Goal: Task Accomplishment & Management: Manage account settings

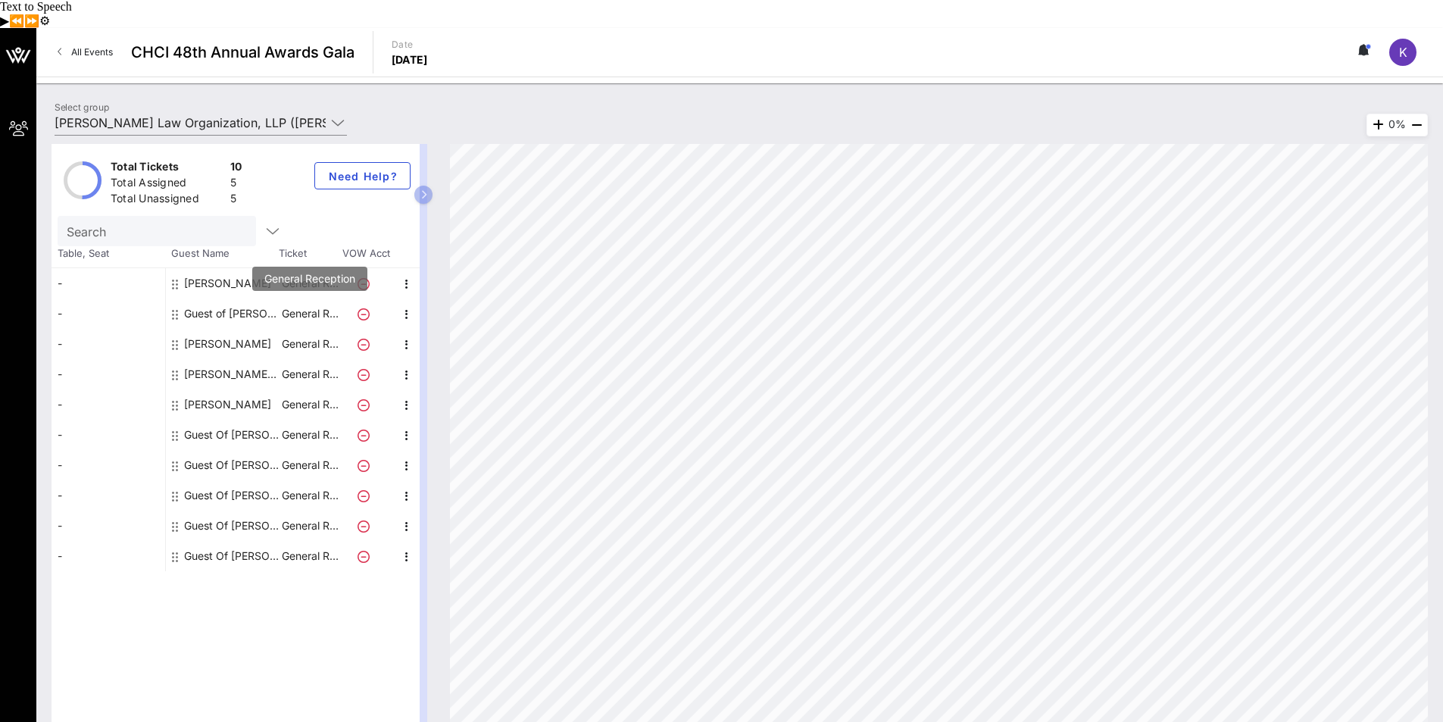
click at [299, 298] on p "General R…" at bounding box center [309, 313] width 61 height 30
click at [238, 298] on div "Guest of [PERSON_NAME] Law Organization, LLP" at bounding box center [231, 313] width 95 height 30
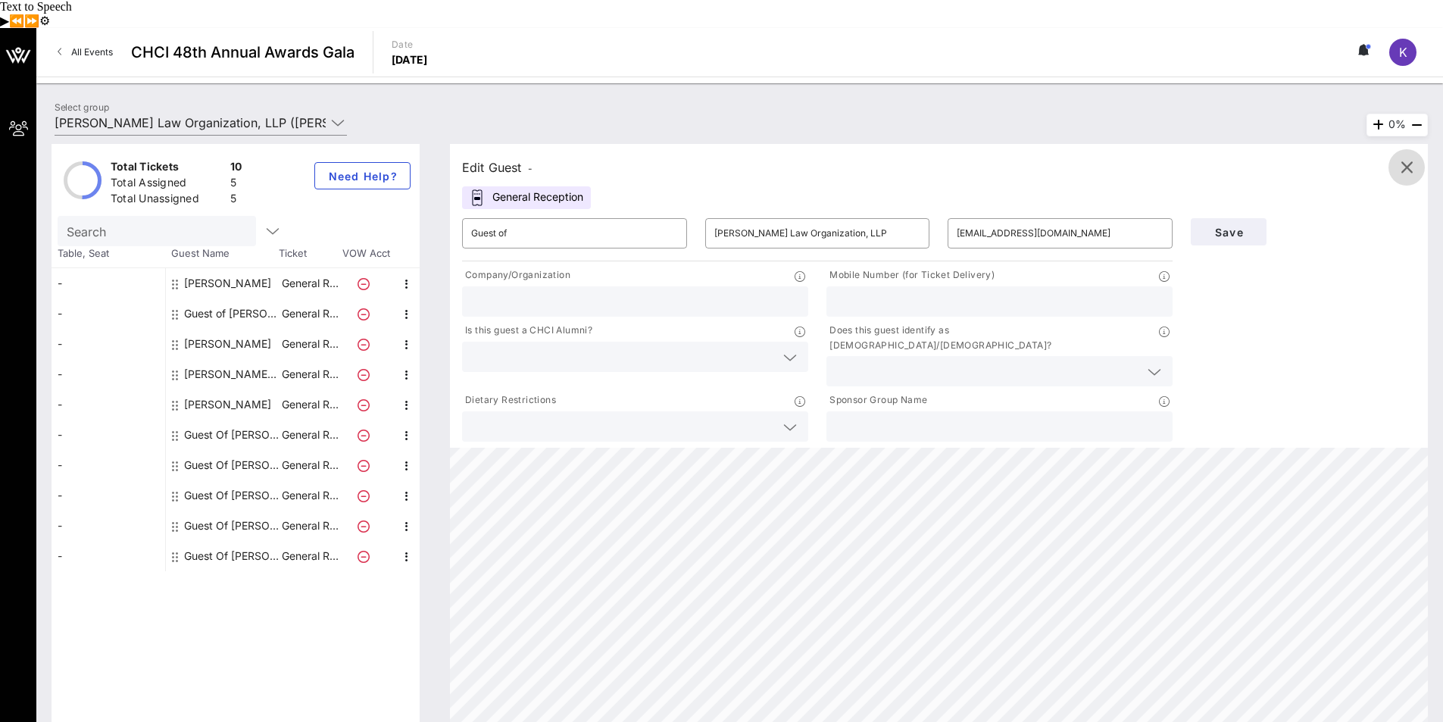
click at [1404, 158] on icon "button" at bounding box center [1406, 167] width 18 height 18
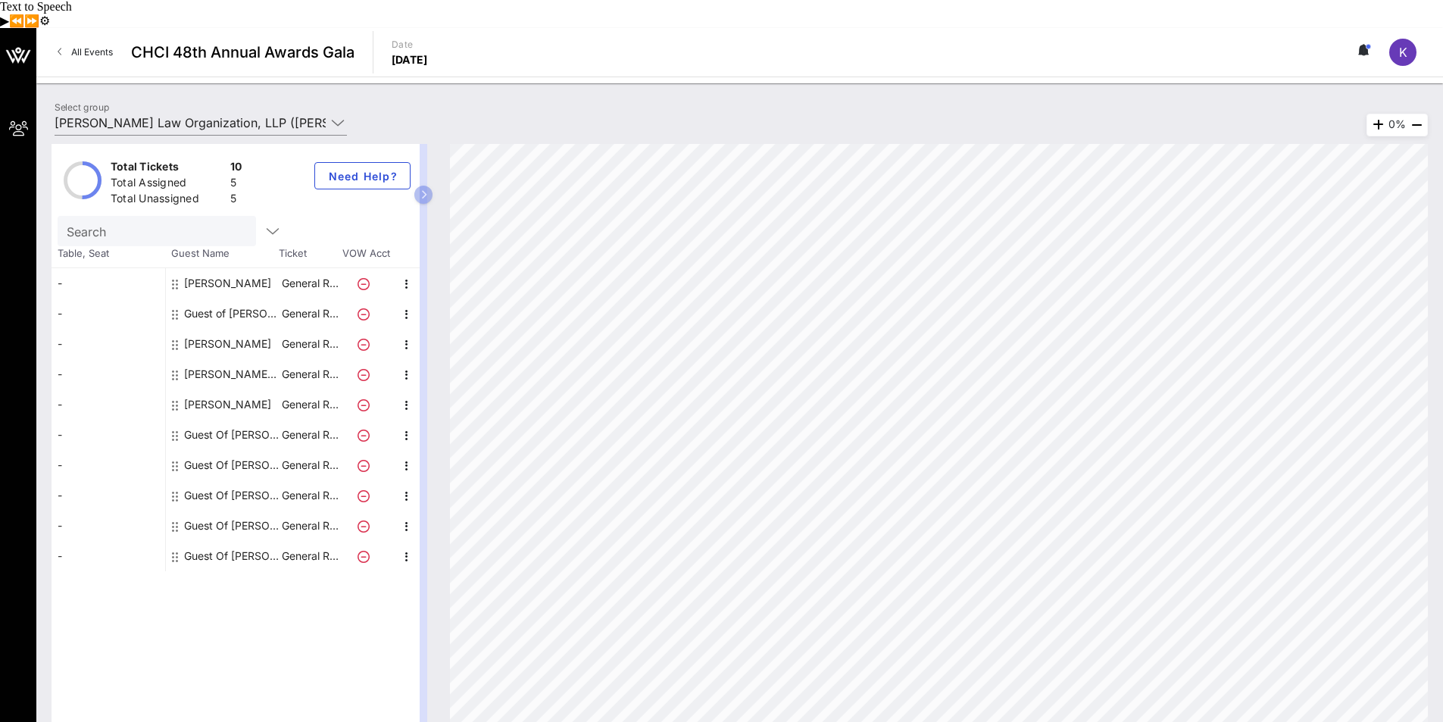
click at [245, 298] on div "Guest of [PERSON_NAME] Law Organization, LLP" at bounding box center [231, 313] width 95 height 30
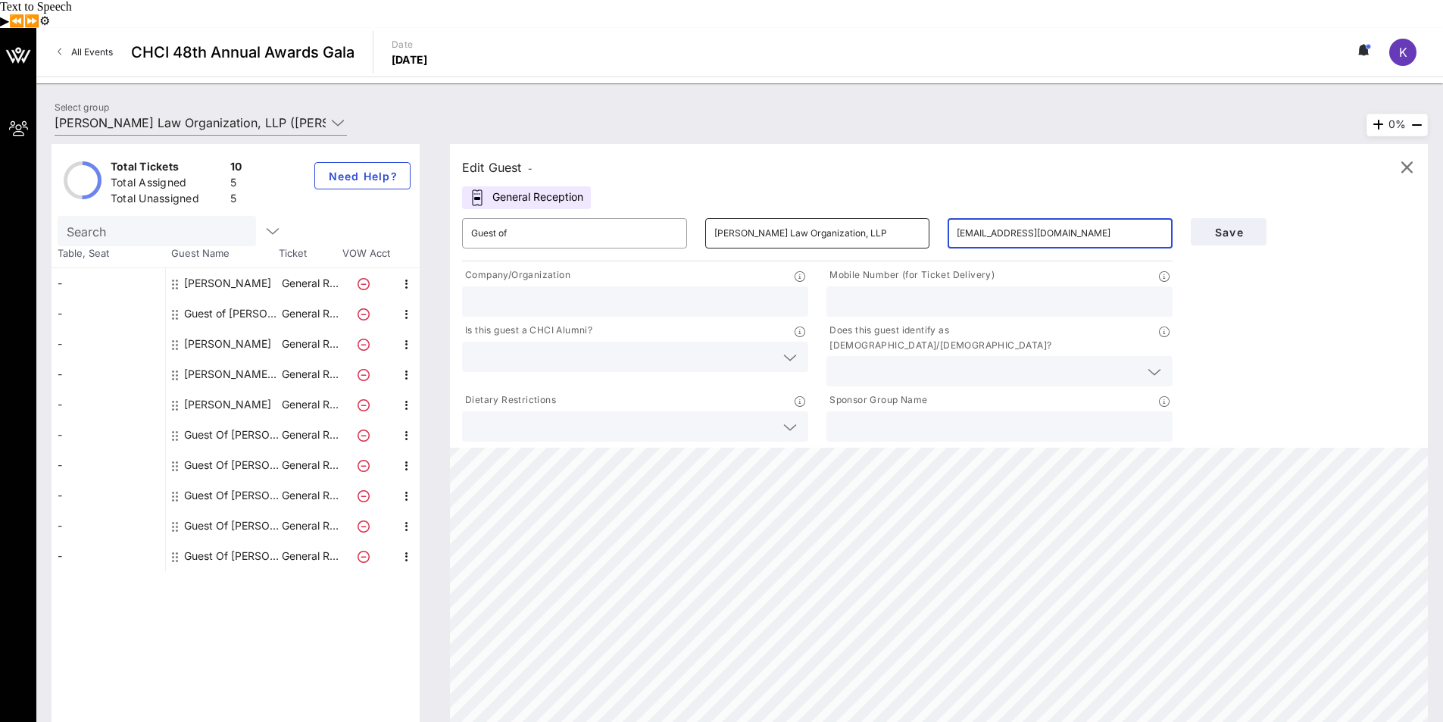
drag, startPoint x: 1089, startPoint y: 206, endPoint x: 904, endPoint y: 205, distance: 184.8
click at [904, 209] on div "​ Guest of ​ [PERSON_NAME] Law Organization, LLP ​ [EMAIL_ADDRESS][DOMAIN_NAME]" at bounding box center [817, 233] width 729 height 48
click at [1271, 309] on div "Save" at bounding box center [1303, 327] width 243 height 236
click at [365, 308] on icon at bounding box center [364, 314] width 12 height 12
click at [406, 305] on icon "button" at bounding box center [407, 314] width 18 height 18
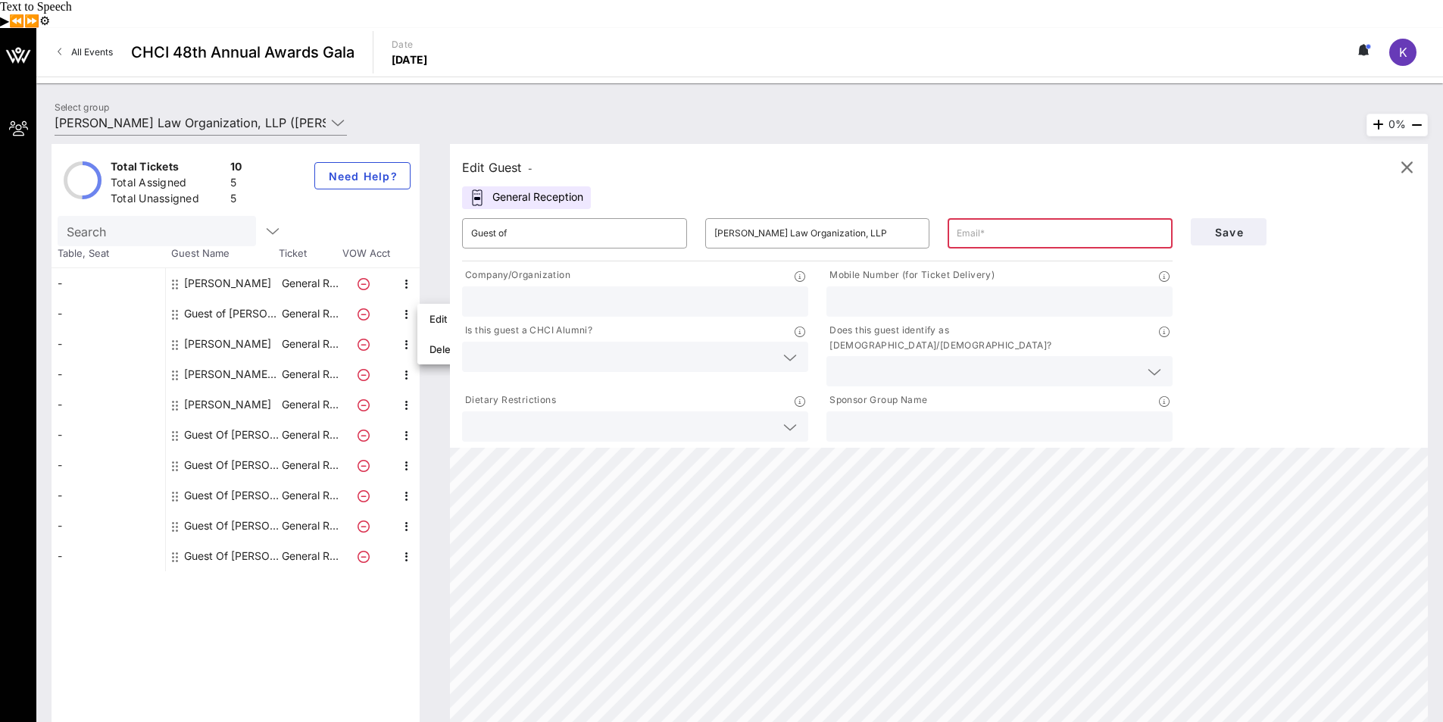
click at [435, 261] on div "Edit Guest - General Reception ​ Guest of ​ [PERSON_NAME] Law Organization, LLP…" at bounding box center [931, 439] width 993 height 591
click at [591, 221] on input "Guest of" at bounding box center [574, 233] width 207 height 24
click at [317, 268] on p "General R…" at bounding box center [309, 283] width 61 height 30
click at [1404, 158] on icon "button" at bounding box center [1406, 167] width 18 height 18
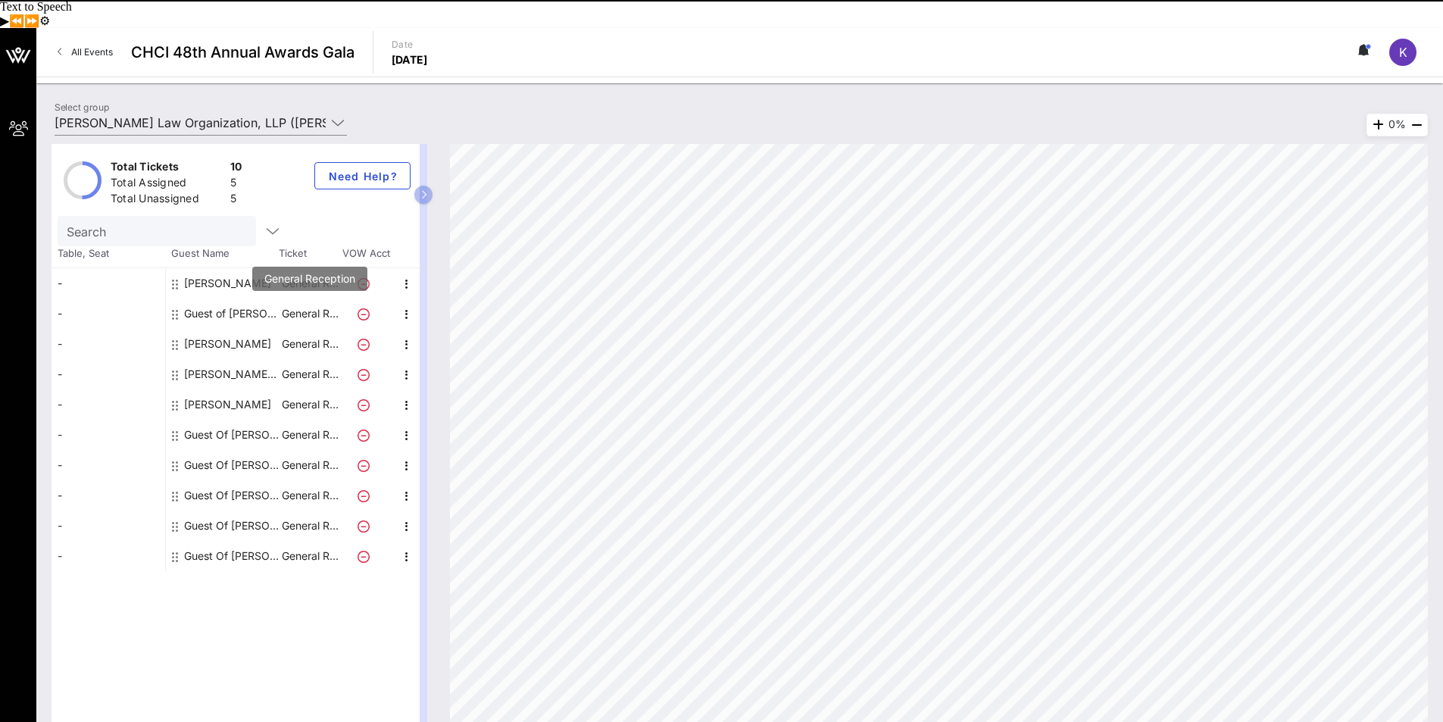
click at [302, 298] on p "General R…" at bounding box center [309, 313] width 61 height 30
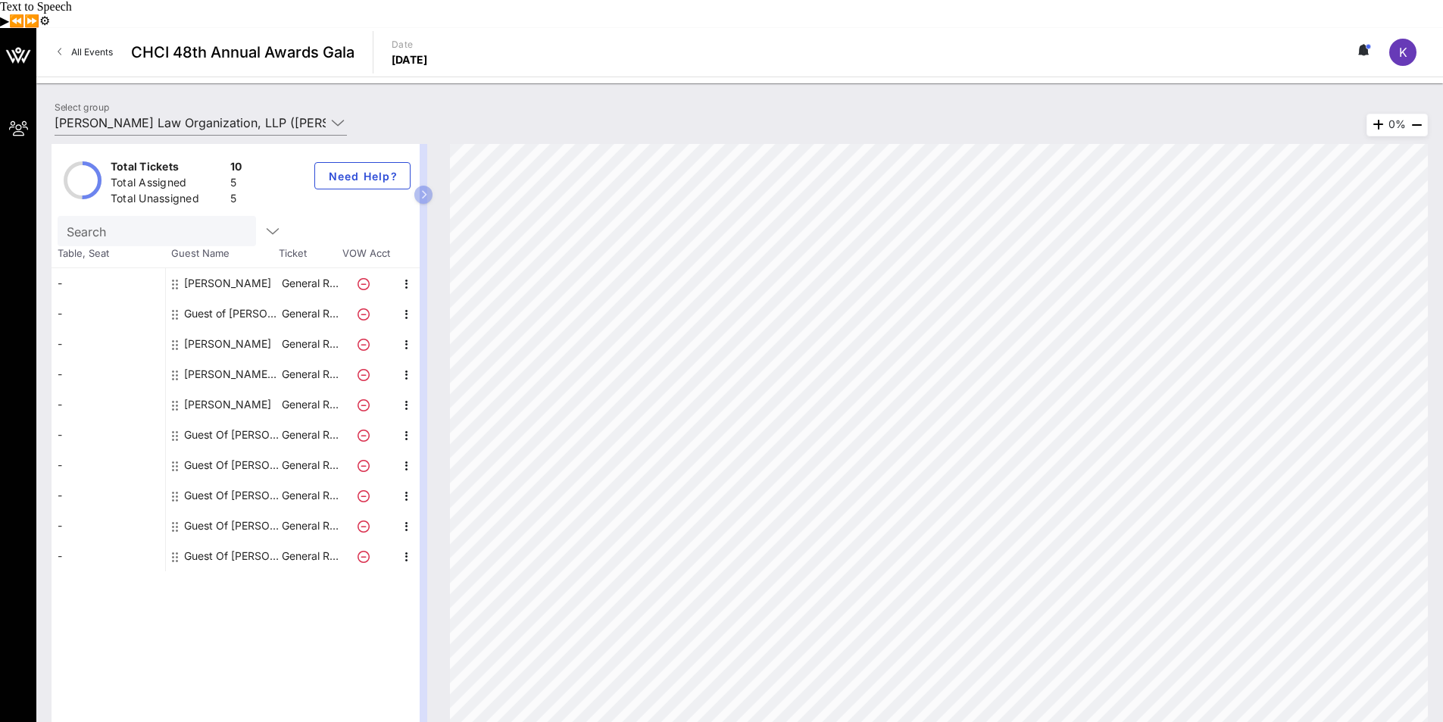
click at [253, 298] on div "Guest of [PERSON_NAME] Law Organization, LLP" at bounding box center [231, 313] width 95 height 30
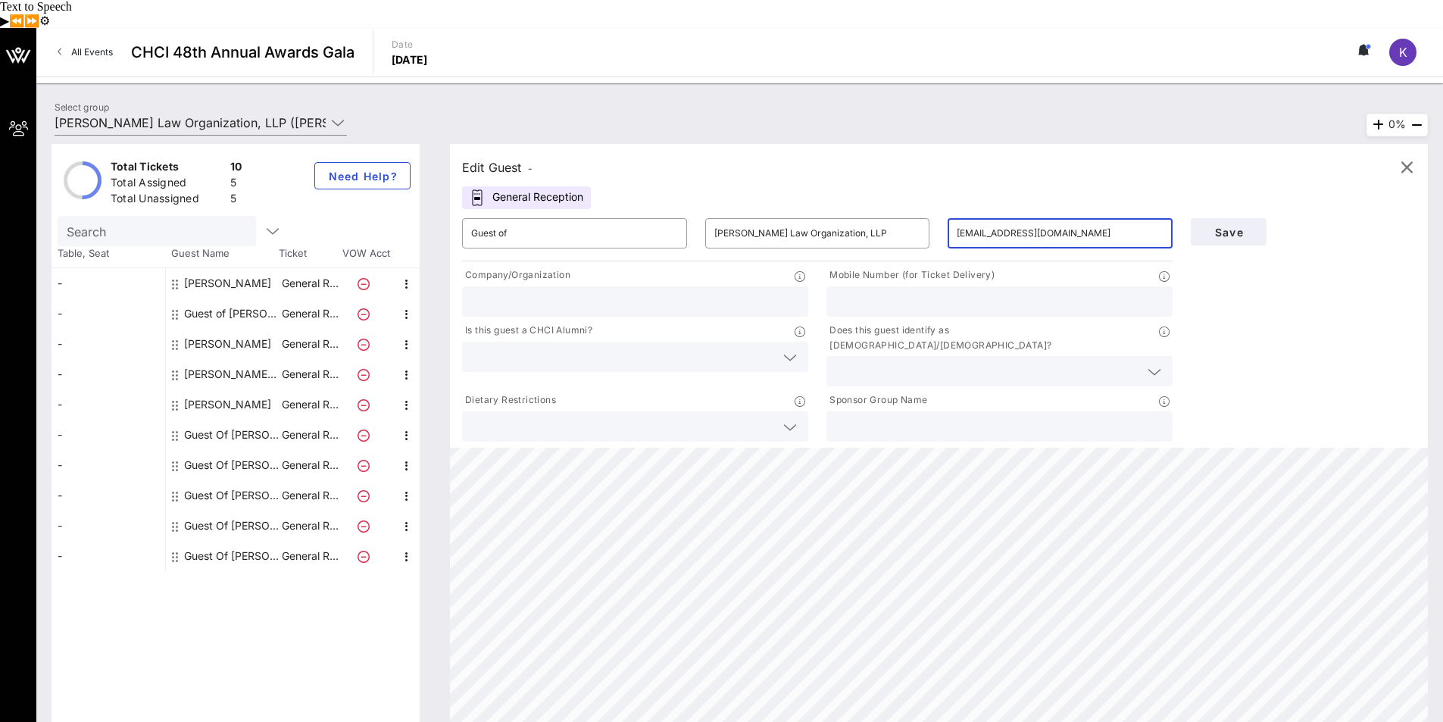
drag, startPoint x: 1119, startPoint y: 208, endPoint x: 938, endPoint y: 206, distance: 181.8
click at [938, 209] on div "​ Guest of ​ [PERSON_NAME] Law Organization, LLP ​ [EMAIL_ADDRESS][DOMAIN_NAME]" at bounding box center [817, 233] width 729 height 48
click at [1282, 264] on div "Save" at bounding box center [1303, 327] width 243 height 236
click at [1226, 226] on span "Save" at bounding box center [1229, 232] width 52 height 13
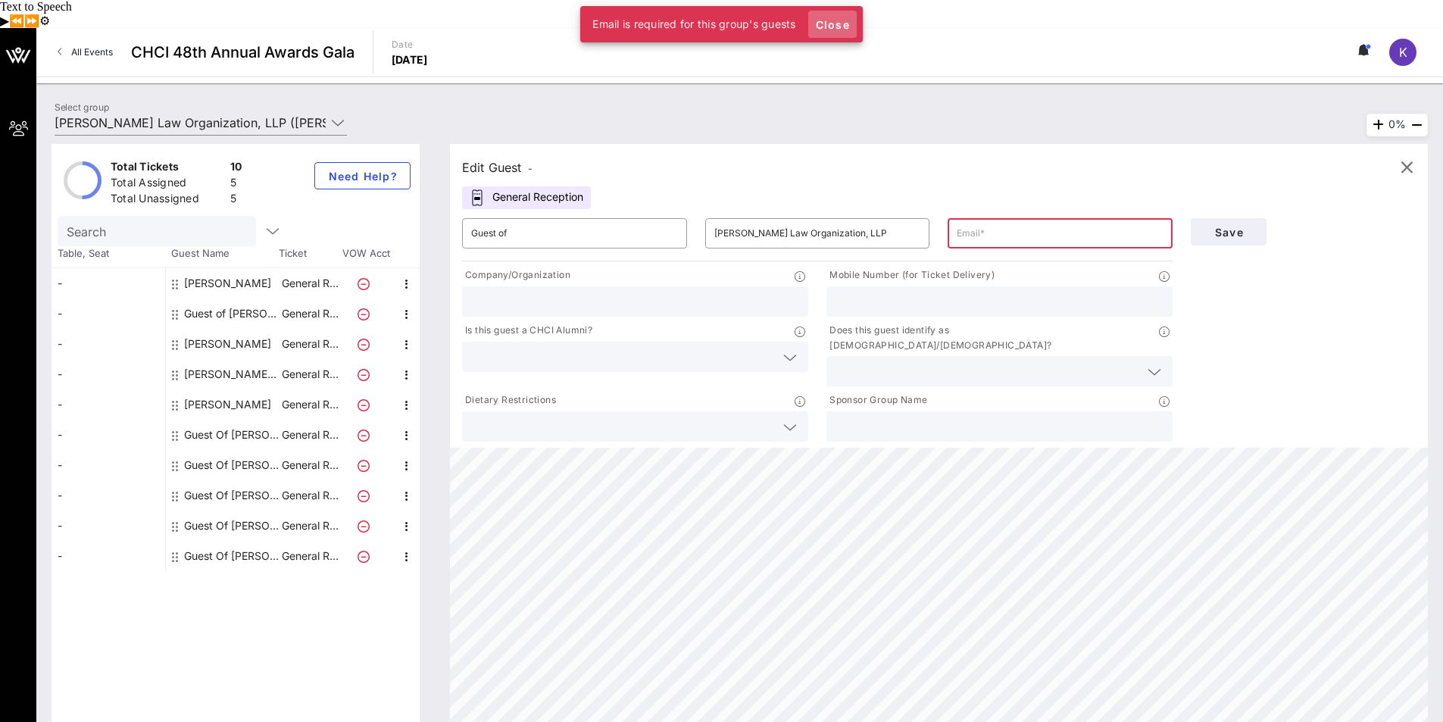
click at [834, 33] on button "Close" at bounding box center [832, 24] width 48 height 27
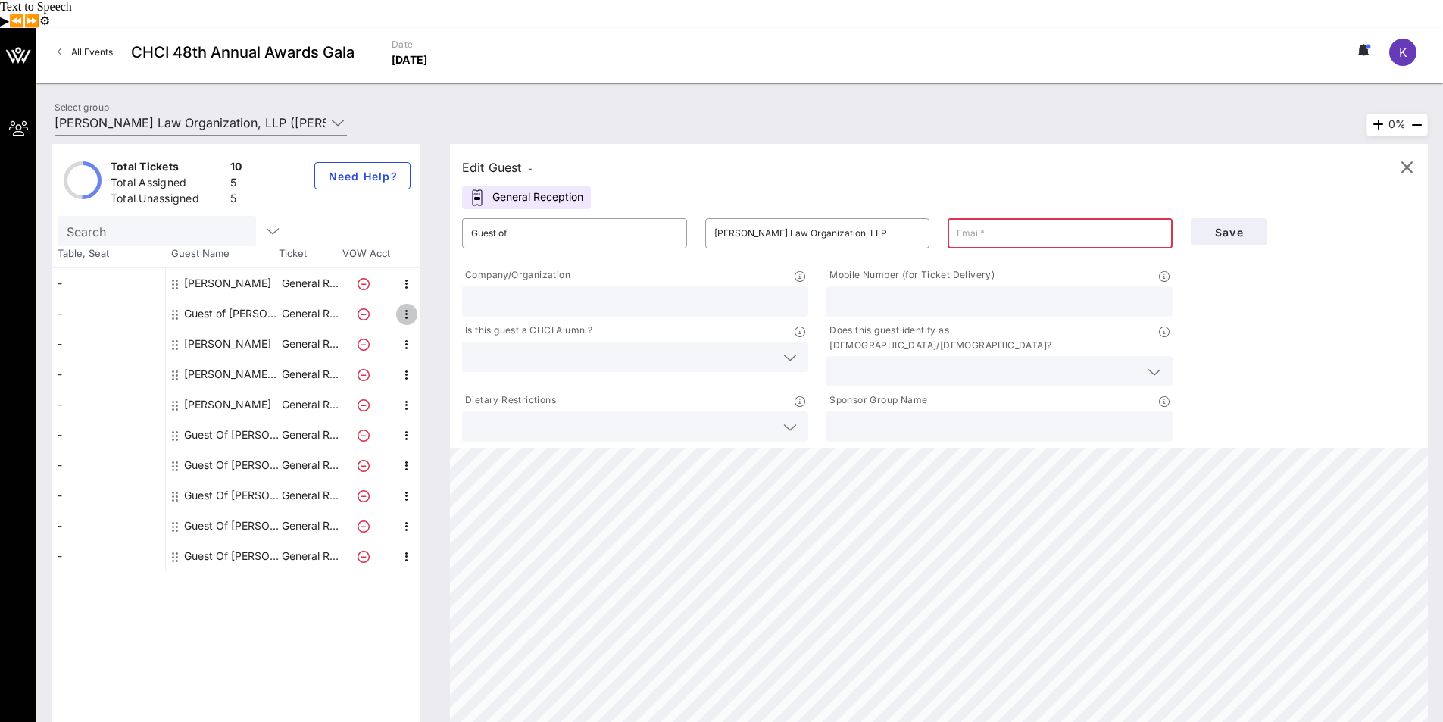
click at [401, 305] on icon "button" at bounding box center [407, 314] width 18 height 18
click at [424, 304] on div "Edit" at bounding box center [444, 319] width 55 height 30
type input "[EMAIL_ADDRESS][DOMAIN_NAME]"
drag, startPoint x: 1131, startPoint y: 216, endPoint x: 934, endPoint y: 226, distance: 197.2
click at [934, 226] on div "​ Guest of ​ [PERSON_NAME] Law Organization, LLP ​ [EMAIL_ADDRESS][DOMAIN_NAME]" at bounding box center [817, 233] width 729 height 48
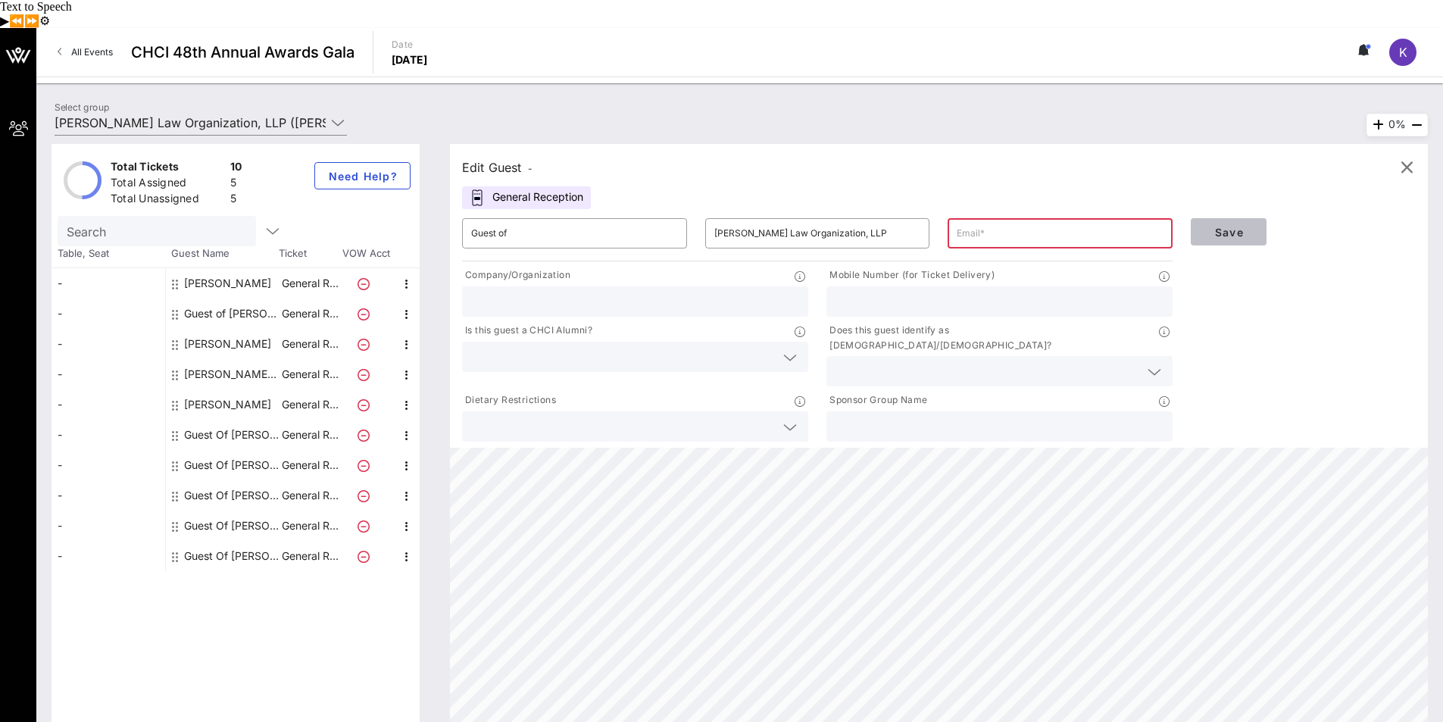
click at [1210, 226] on span "Save" at bounding box center [1229, 232] width 52 height 13
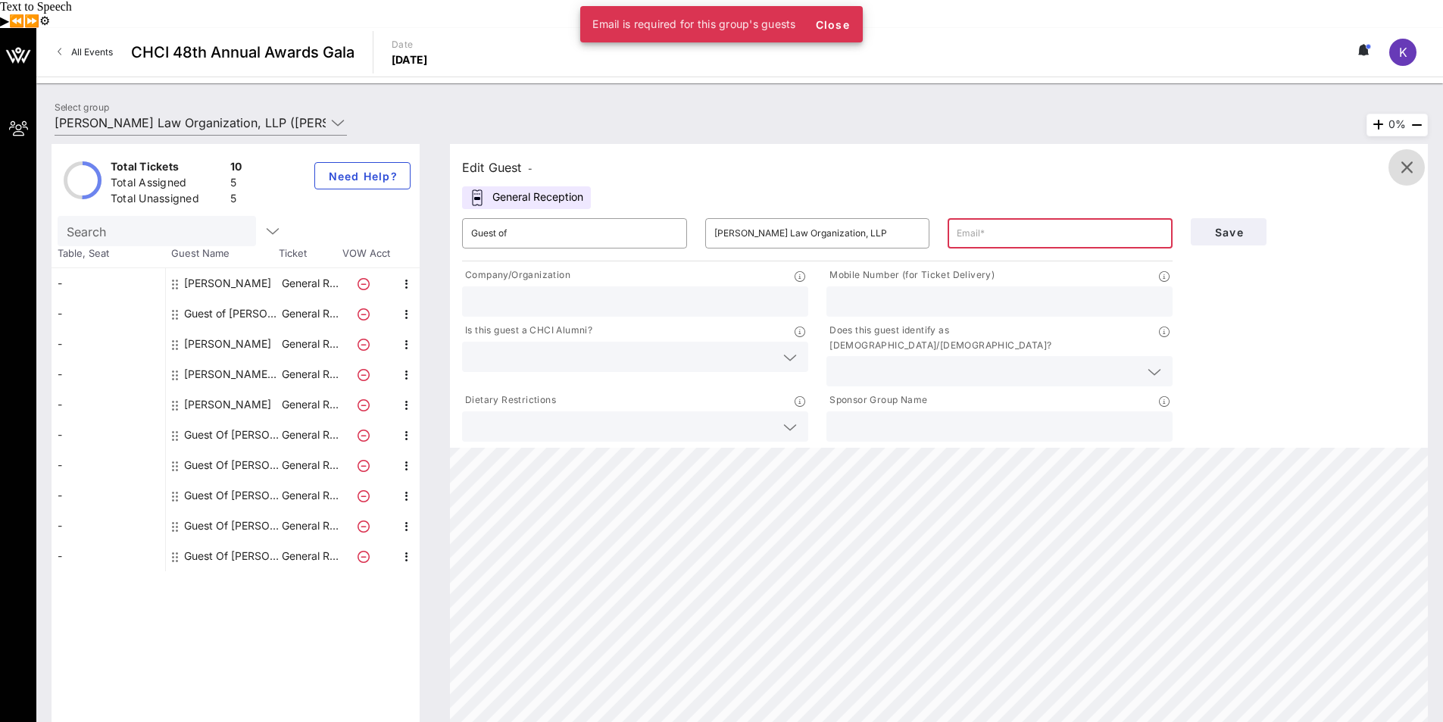
click at [1400, 158] on icon "button" at bounding box center [1406, 167] width 18 height 18
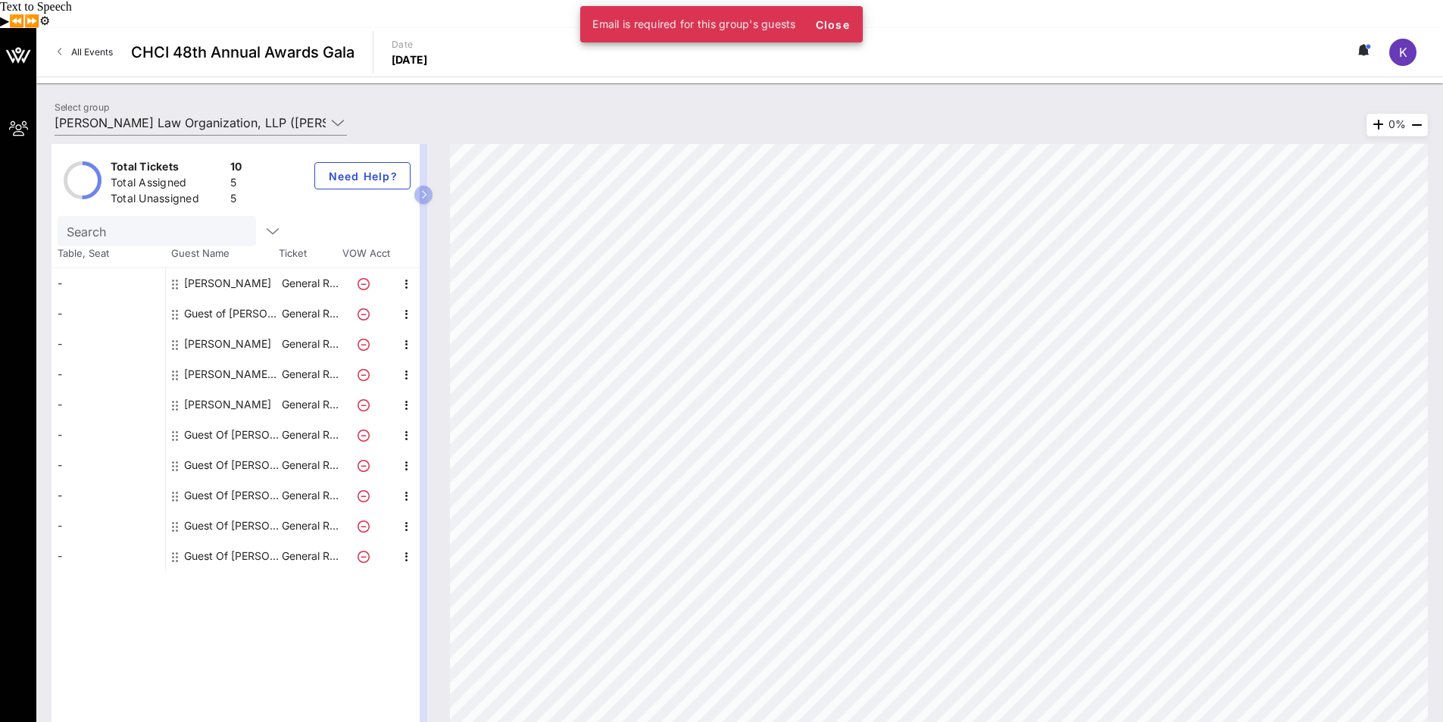
click at [205, 298] on div "Guest of [PERSON_NAME] Law Organization, LLP" at bounding box center [231, 313] width 95 height 30
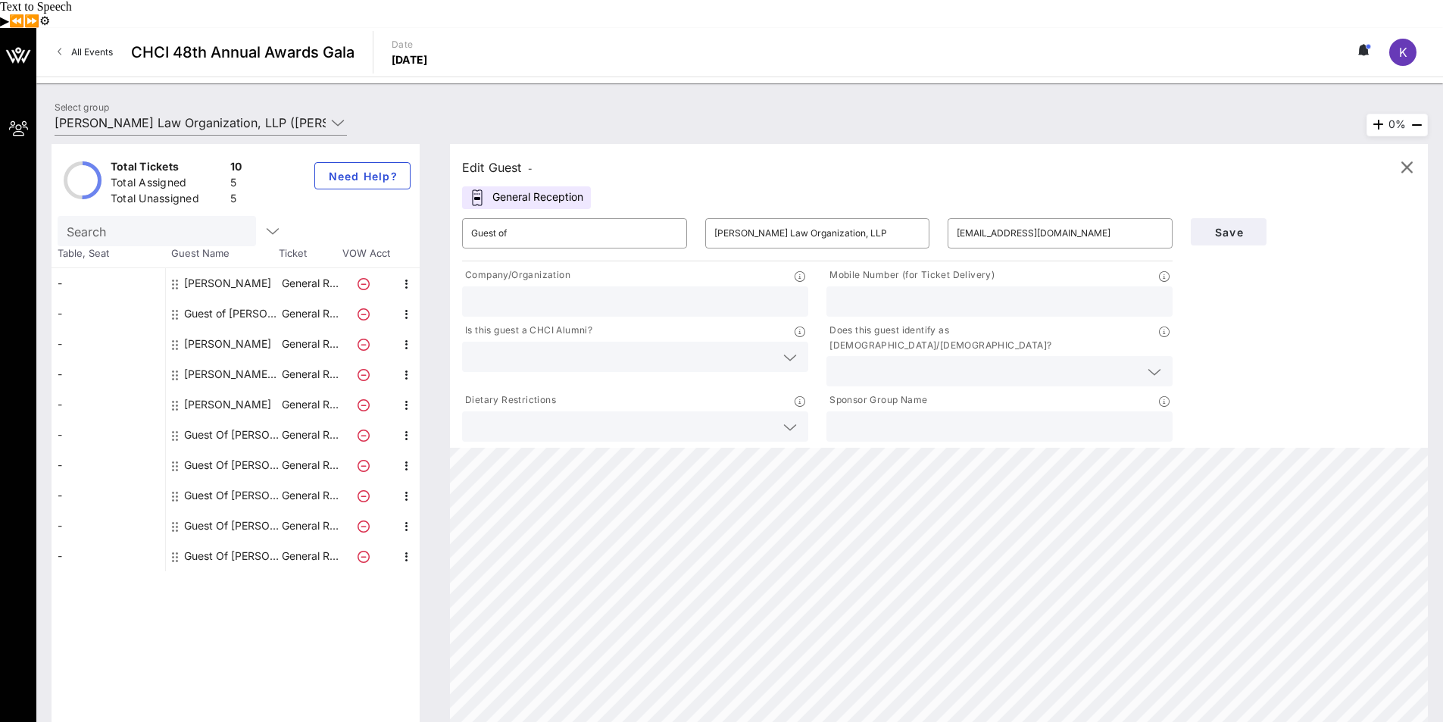
click at [242, 359] on div "[PERSON_NAME] [PERSON_NAME]" at bounding box center [231, 374] width 95 height 30
type input "[PERSON_NAME]"
type input "[PERSON_NAME][EMAIL_ADDRESS][DOMAIN_NAME]"
type input "[PERSON_NAME] Law Organization, LLP"
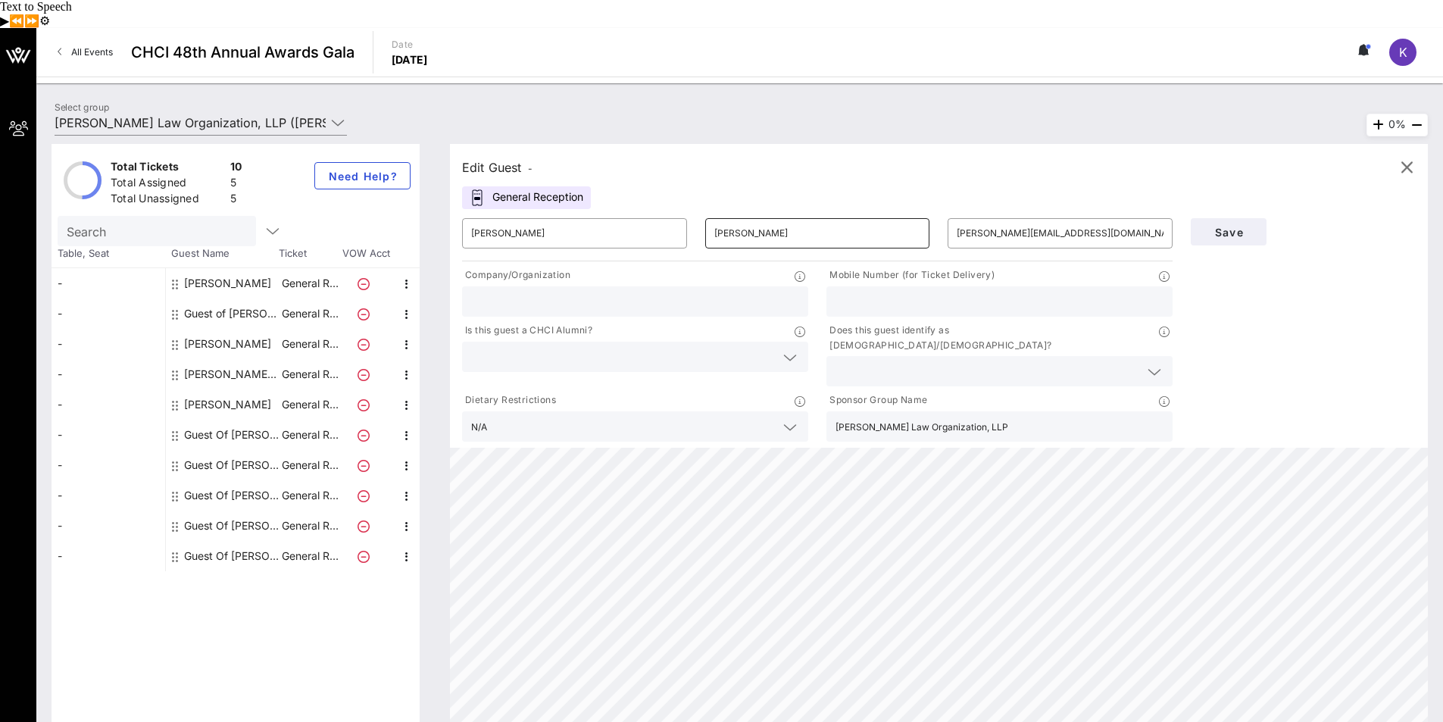
click at [831, 221] on input "[PERSON_NAME]" at bounding box center [817, 233] width 207 height 24
type input "[PERSON_NAME]"
click at [1227, 226] on span "Save" at bounding box center [1229, 232] width 52 height 13
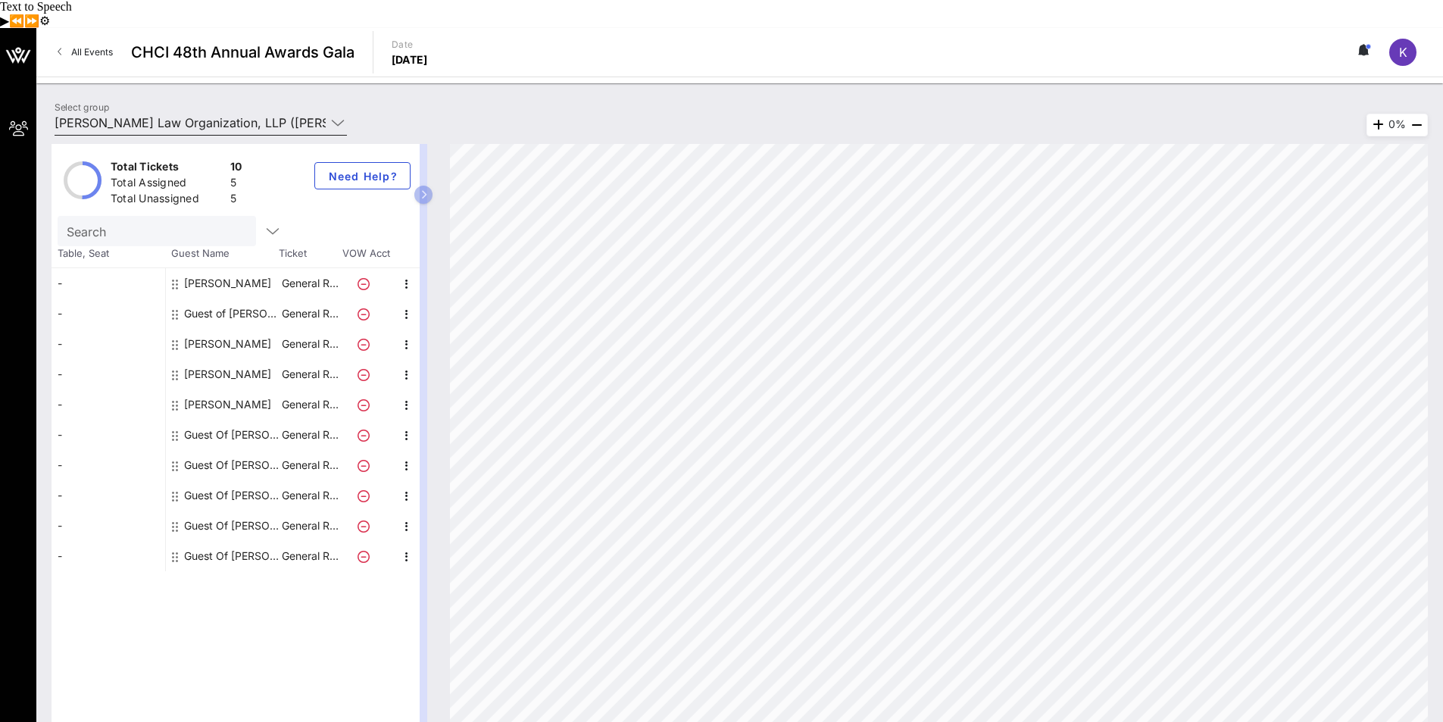
click at [335, 114] on icon at bounding box center [338, 123] width 14 height 18
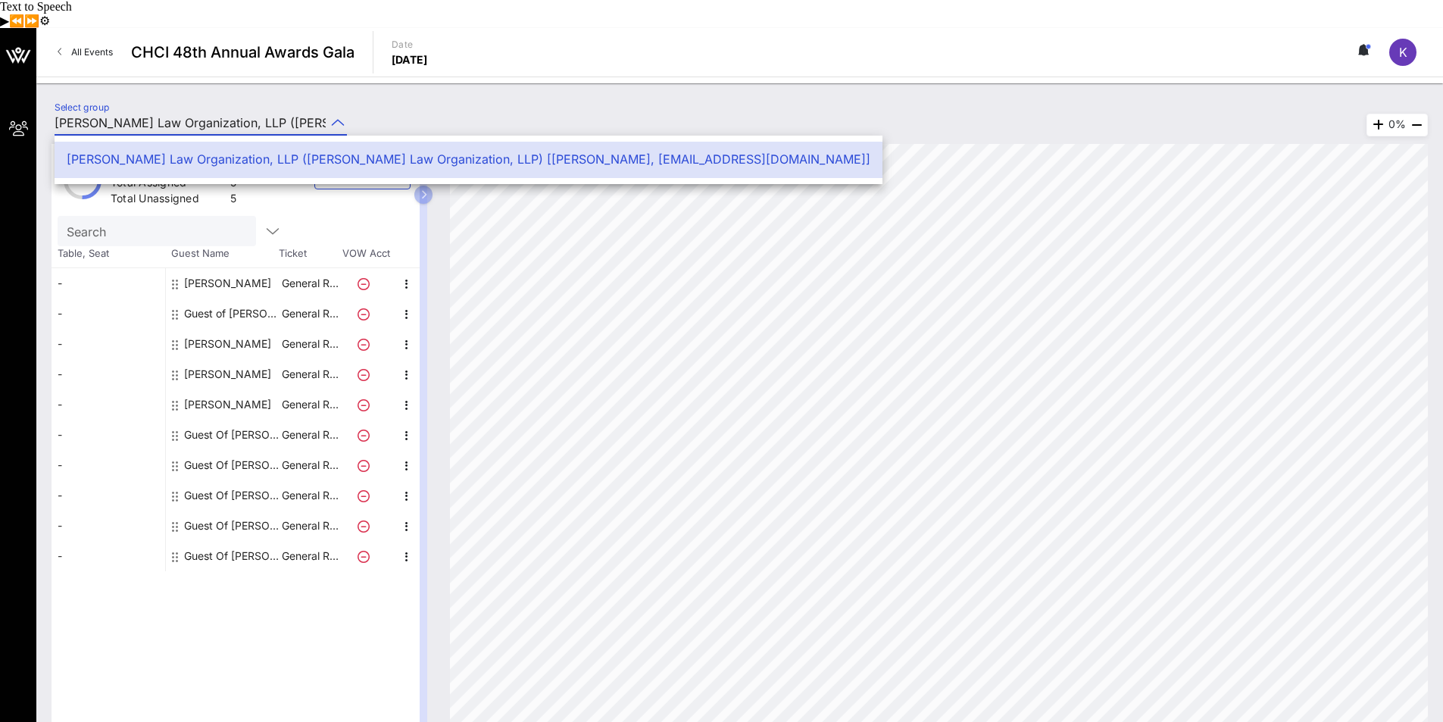
click at [418, 98] on div "Select group [PERSON_NAME] Law Organization, LLP ([PERSON_NAME] Law Organizatio…" at bounding box center [739, 124] width 1388 height 53
